Goal: Register for event/course

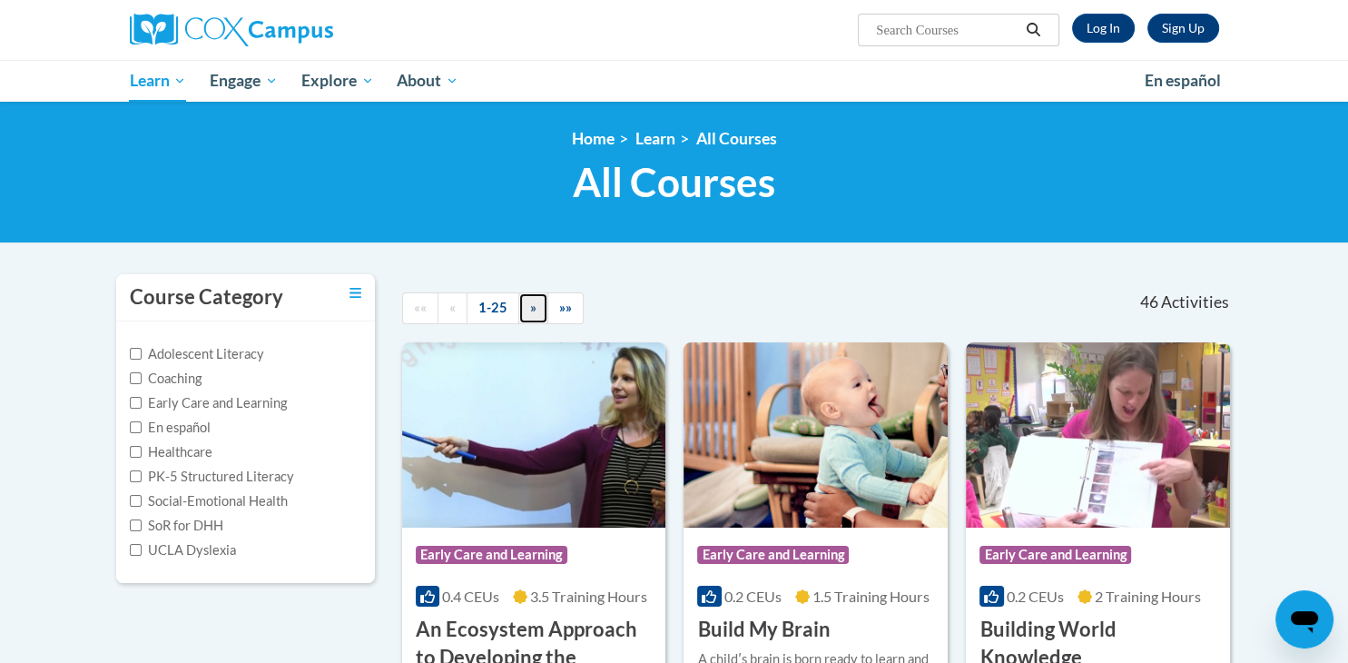
click at [519, 308] on link "»" at bounding box center [533, 308] width 30 height 32
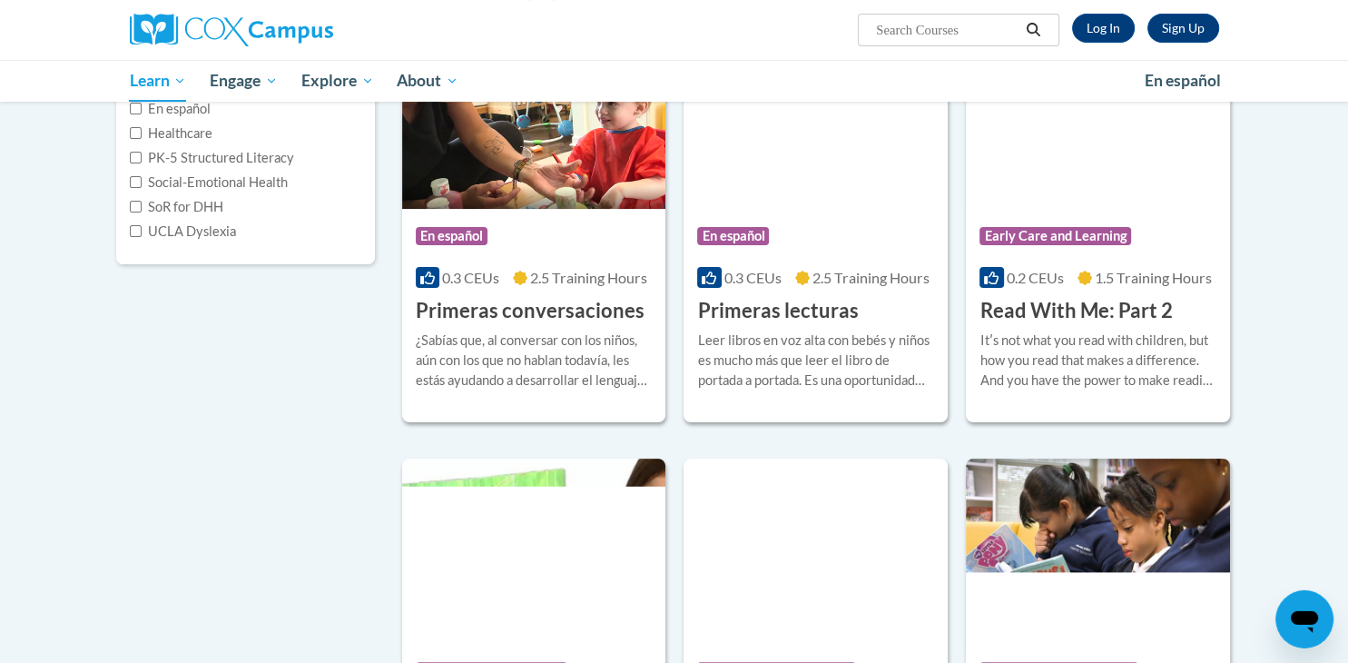
scroll to position [287, 0]
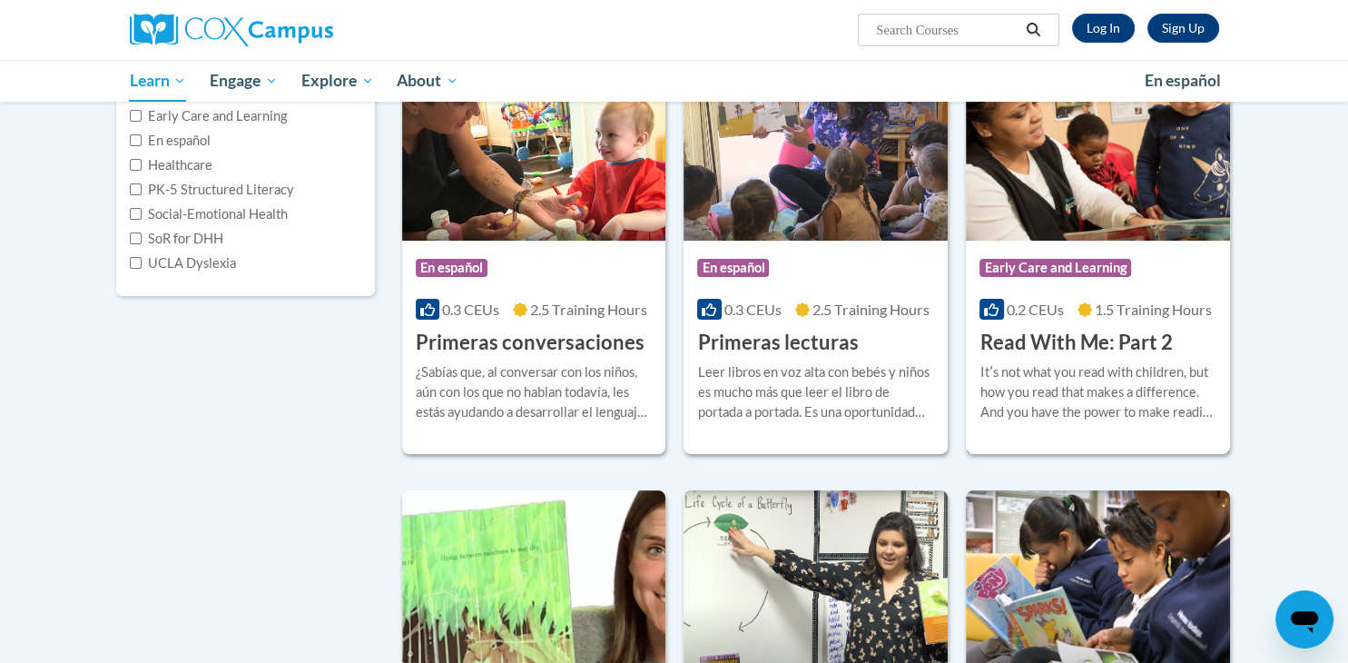
click at [1144, 271] on div "Course Category: Early Care and Learning" at bounding box center [1097, 270] width 237 height 41
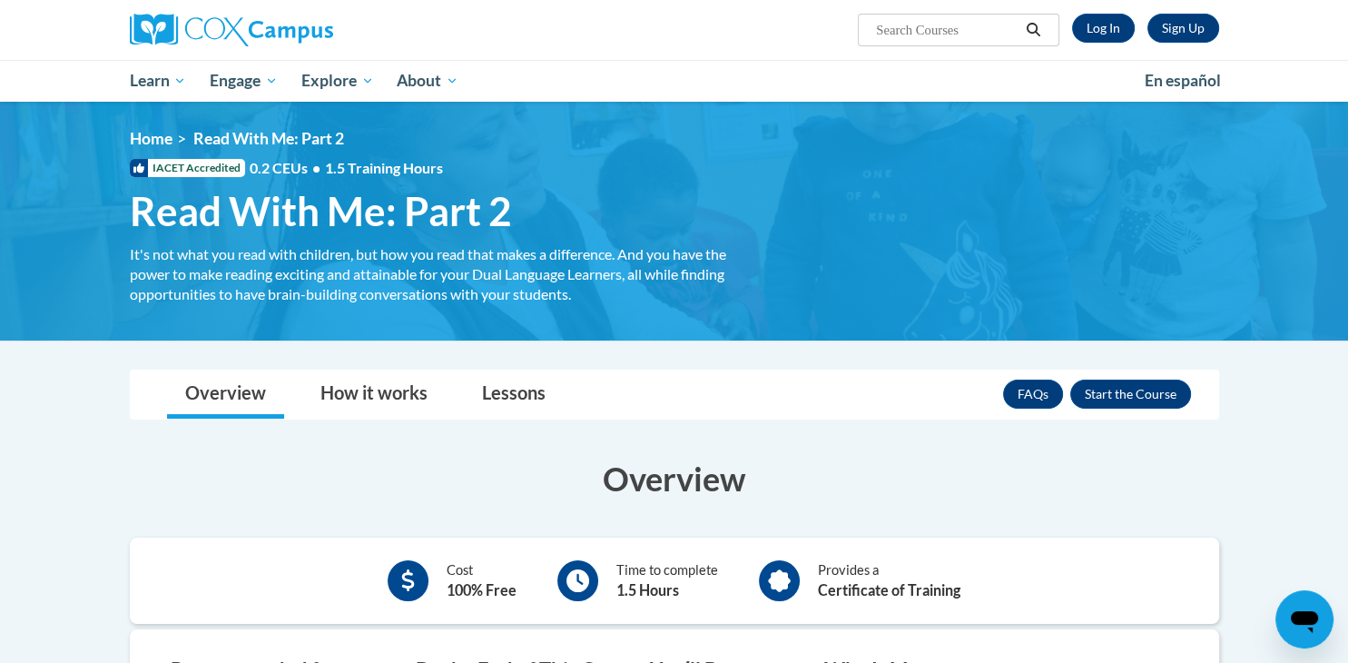
click at [1113, 378] on div "FAQs Enroll" at bounding box center [1097, 393] width 188 height 47
click at [1109, 387] on button "Enroll" at bounding box center [1130, 393] width 121 height 29
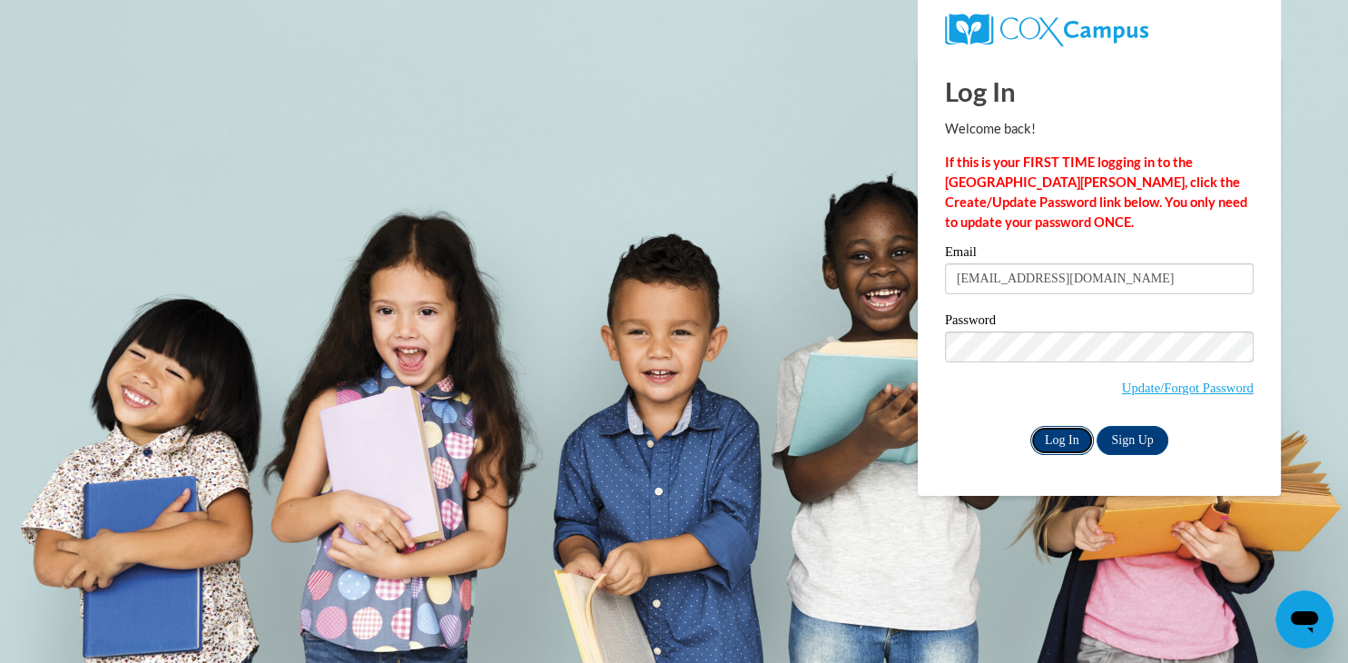
click at [1073, 437] on input "Log In" at bounding box center [1062, 440] width 64 height 29
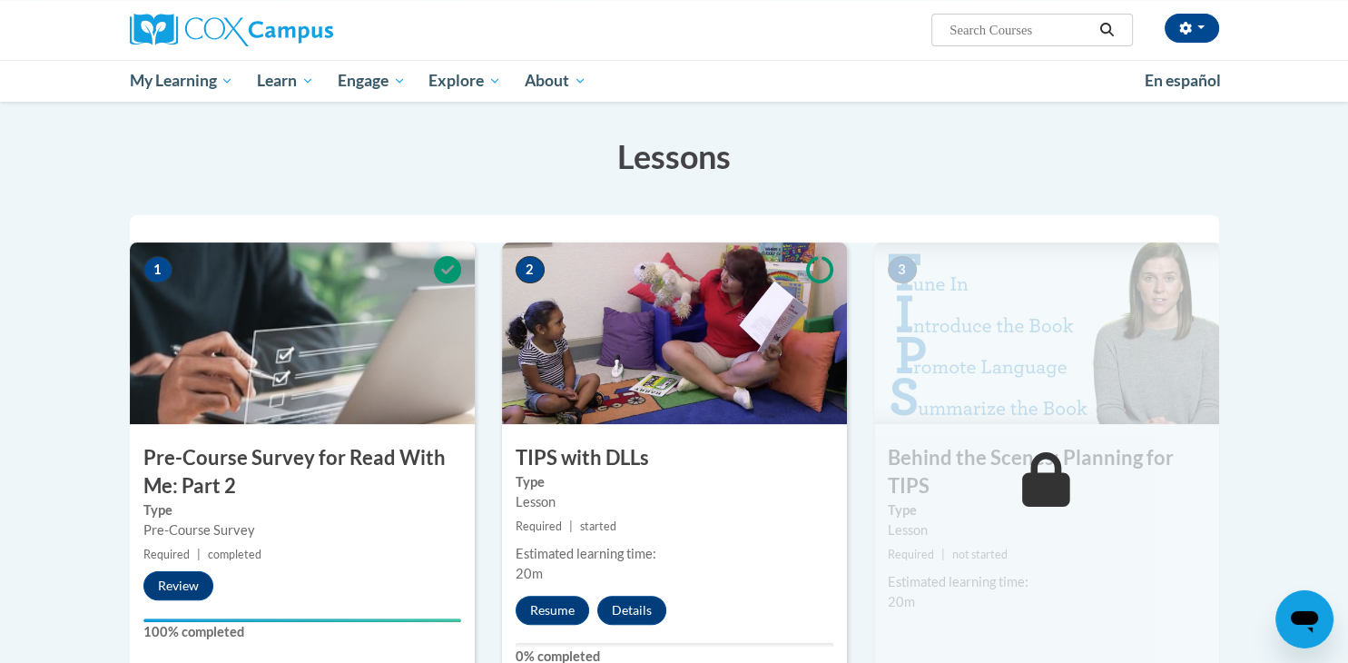
scroll to position [287, 0]
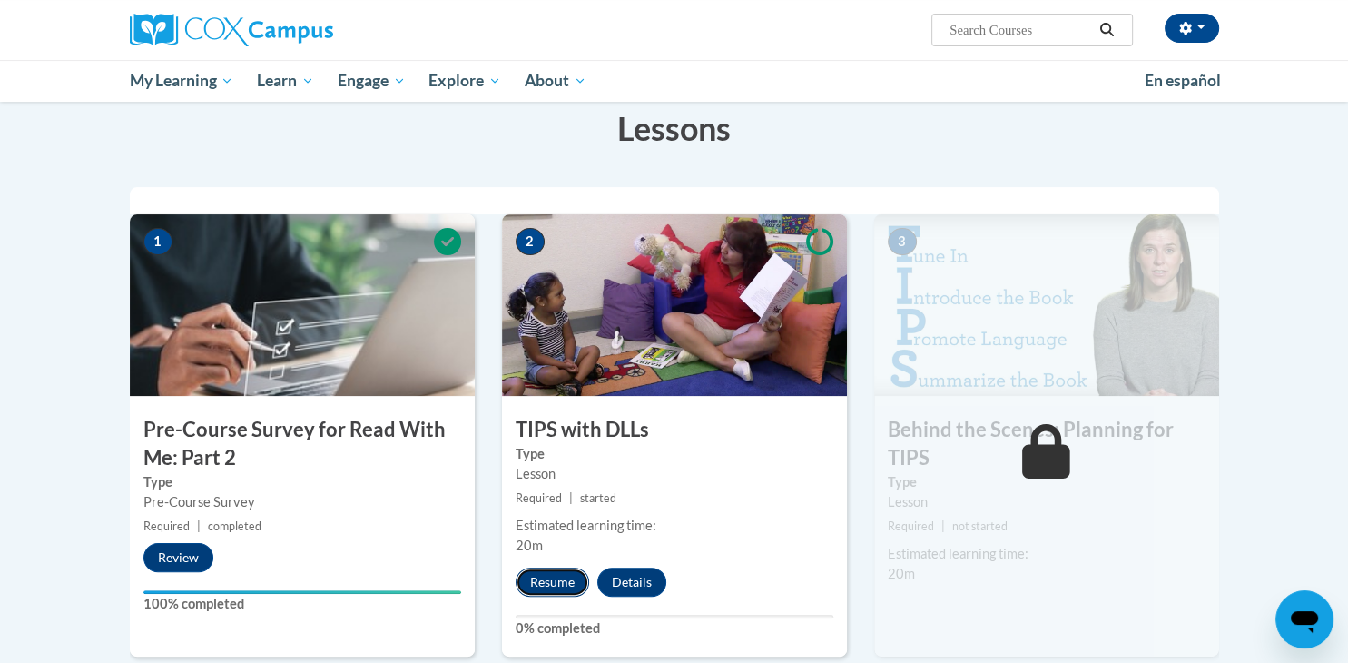
click at [555, 574] on button "Resume" at bounding box center [553, 581] width 74 height 29
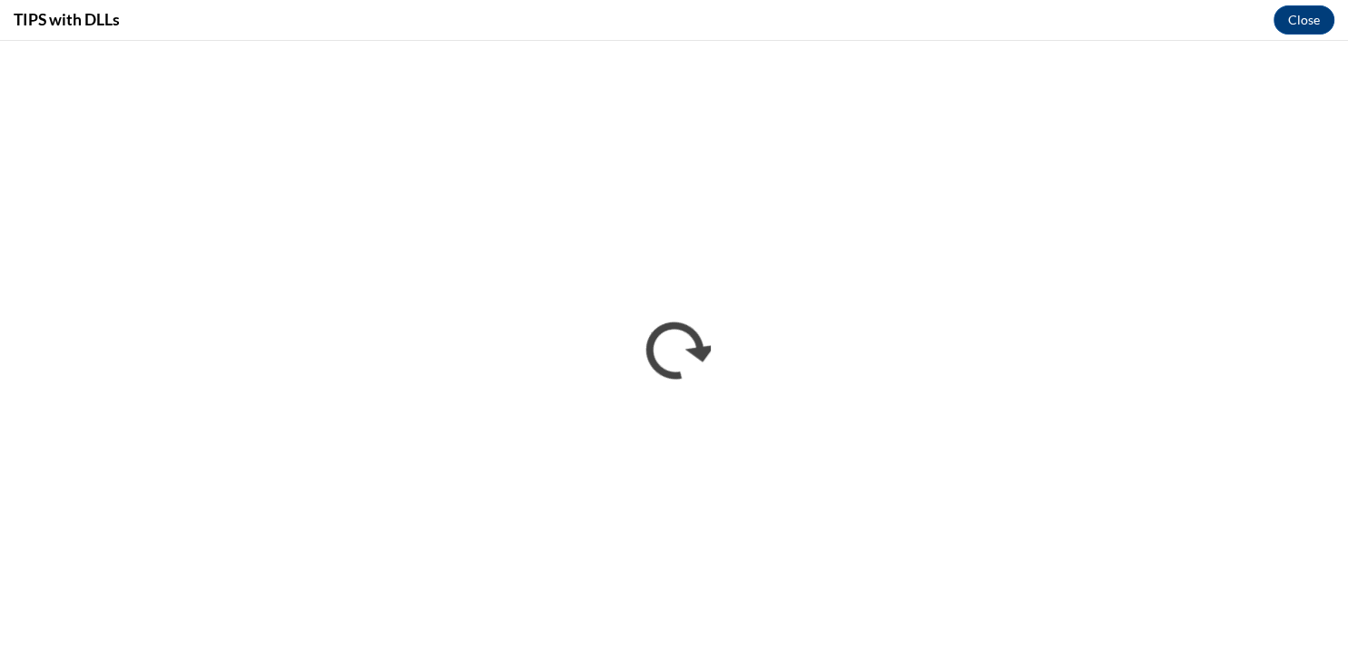
scroll to position [0, 0]
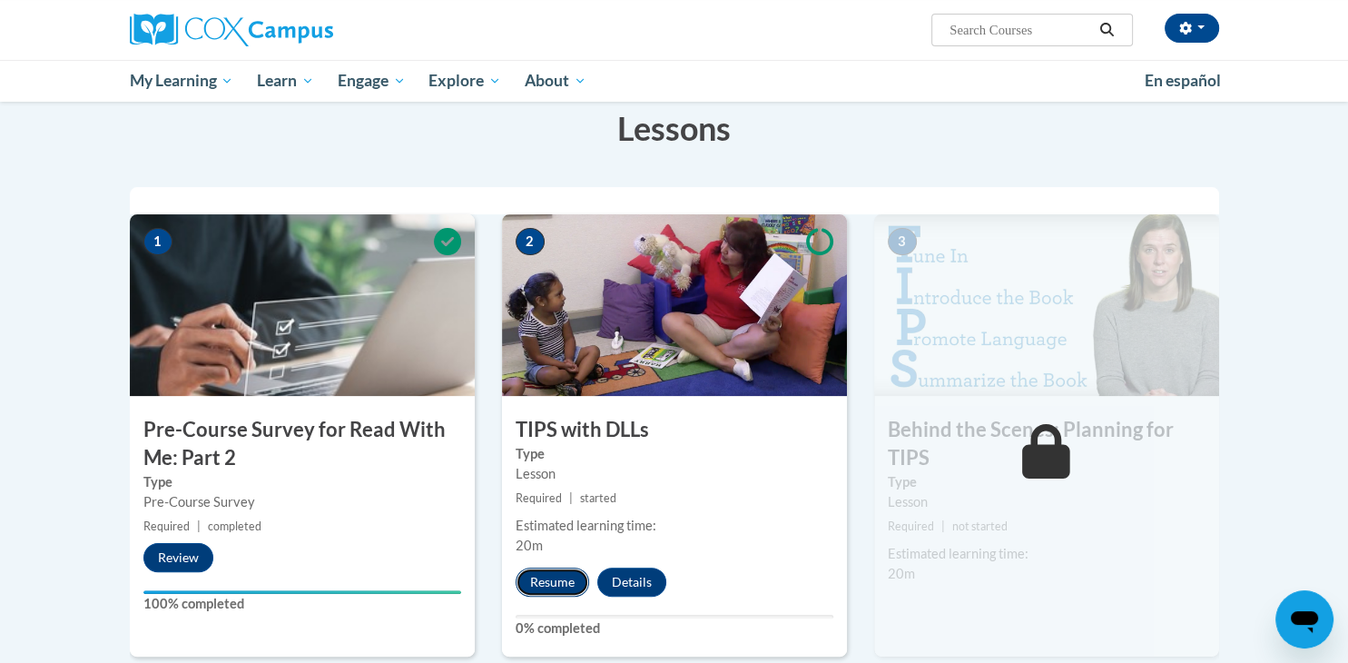
click at [565, 572] on button "Resume" at bounding box center [553, 581] width 74 height 29
click at [554, 572] on button "Resume" at bounding box center [553, 581] width 74 height 29
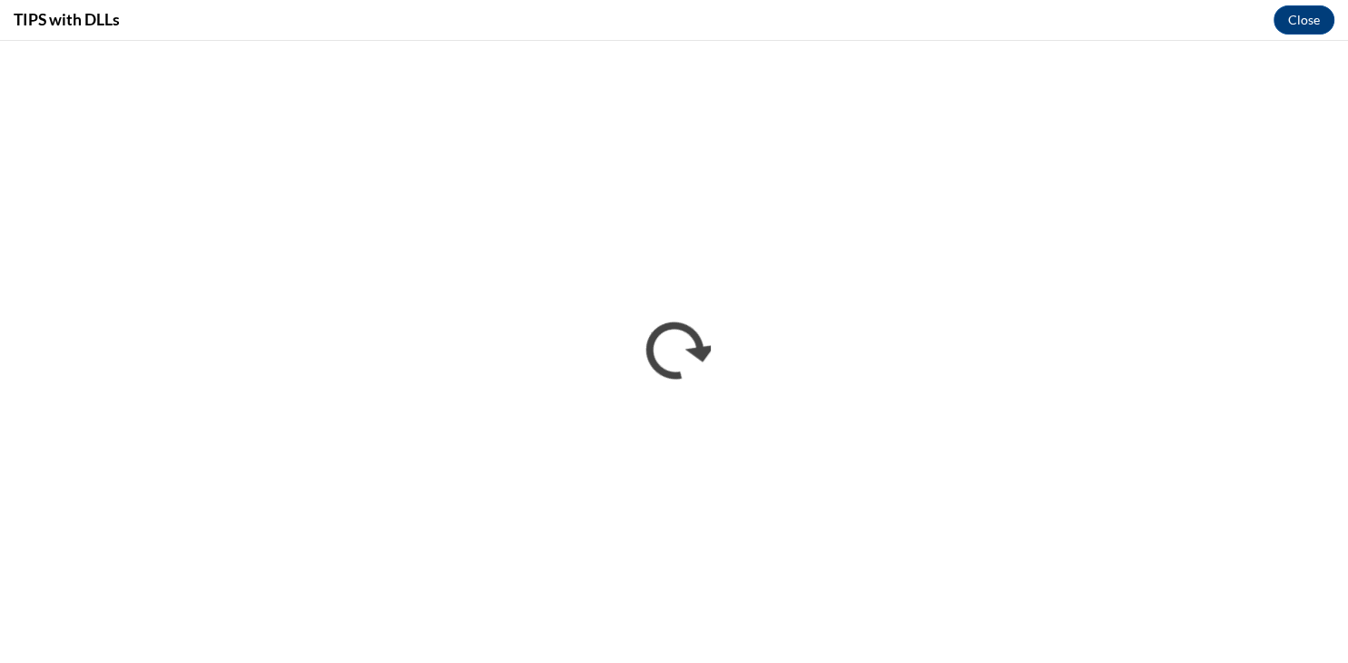
scroll to position [0, 0]
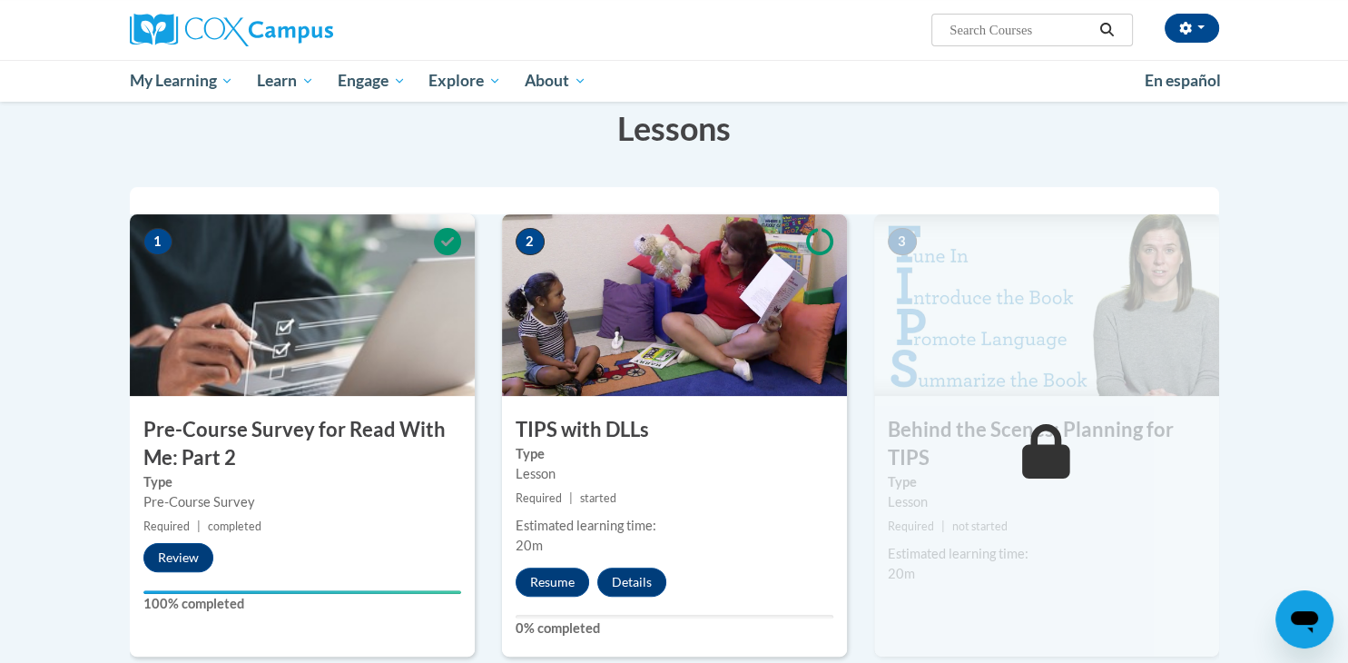
scroll to position [383, 0]
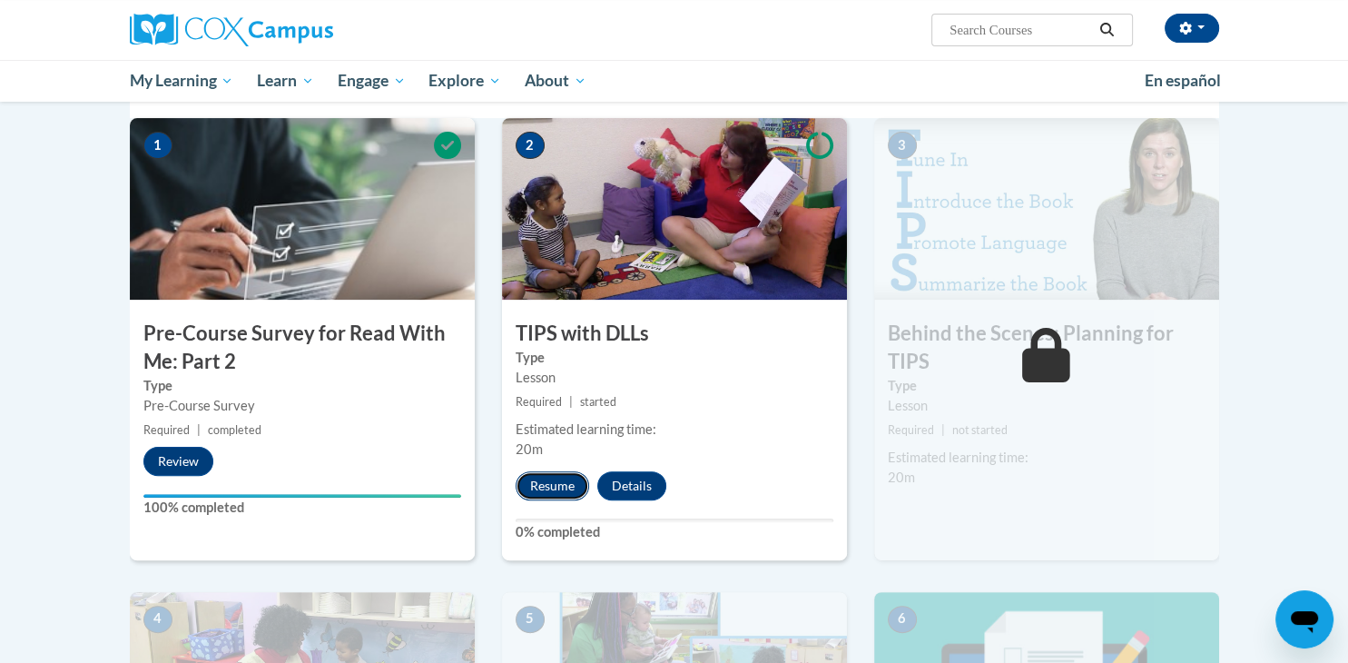
click at [555, 484] on button "Resume" at bounding box center [553, 485] width 74 height 29
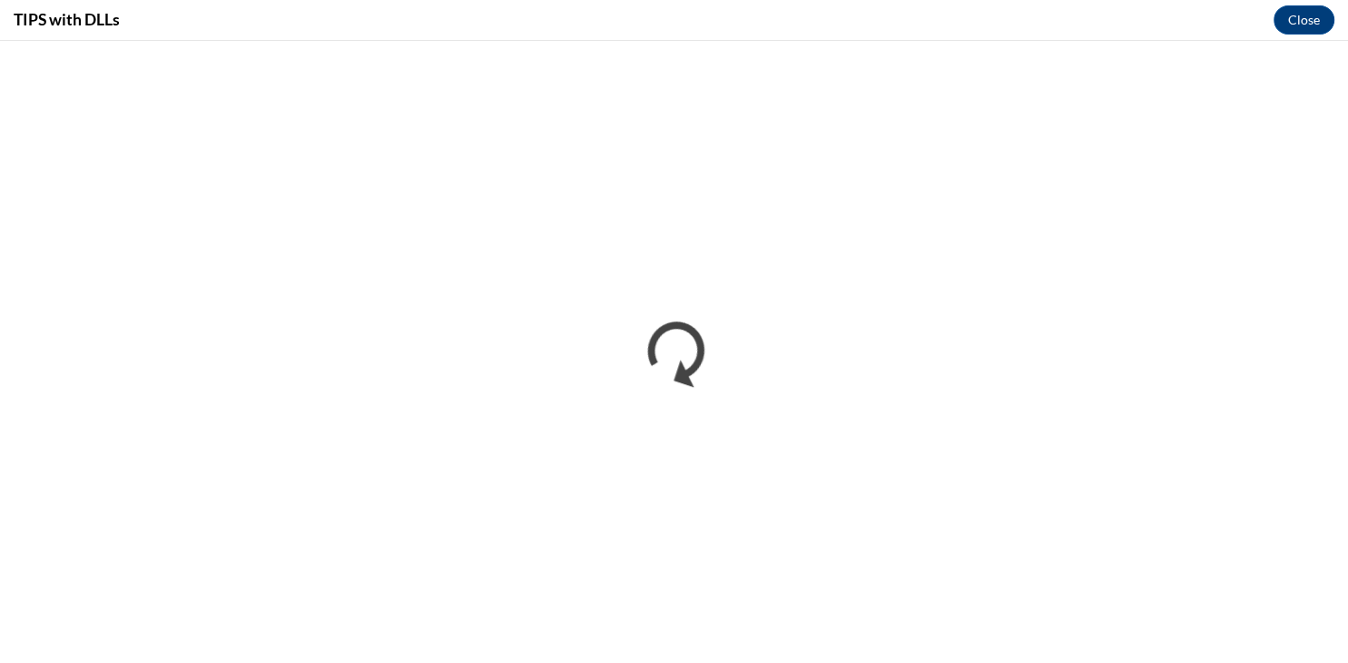
scroll to position [0, 0]
